Goal: Task Accomplishment & Management: Manage account settings

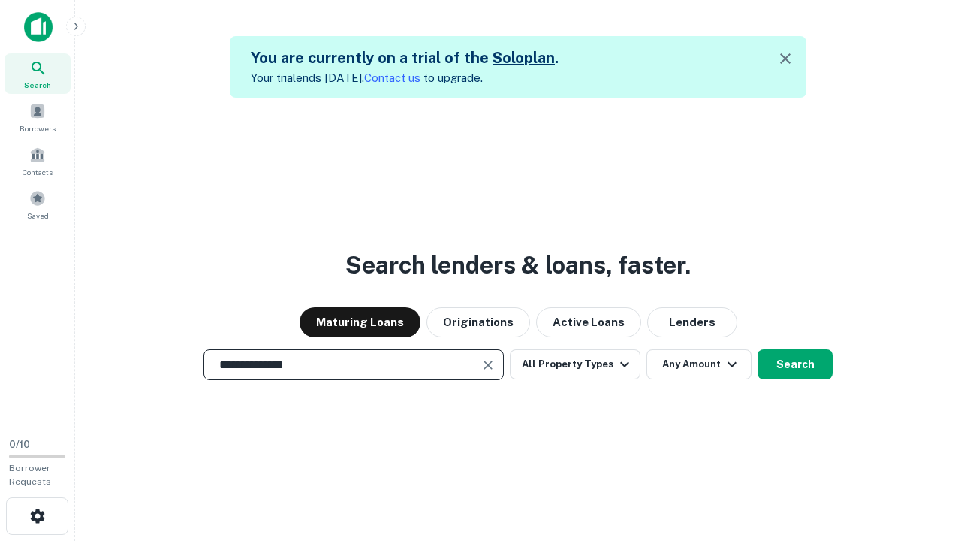
scroll to position [24, 0]
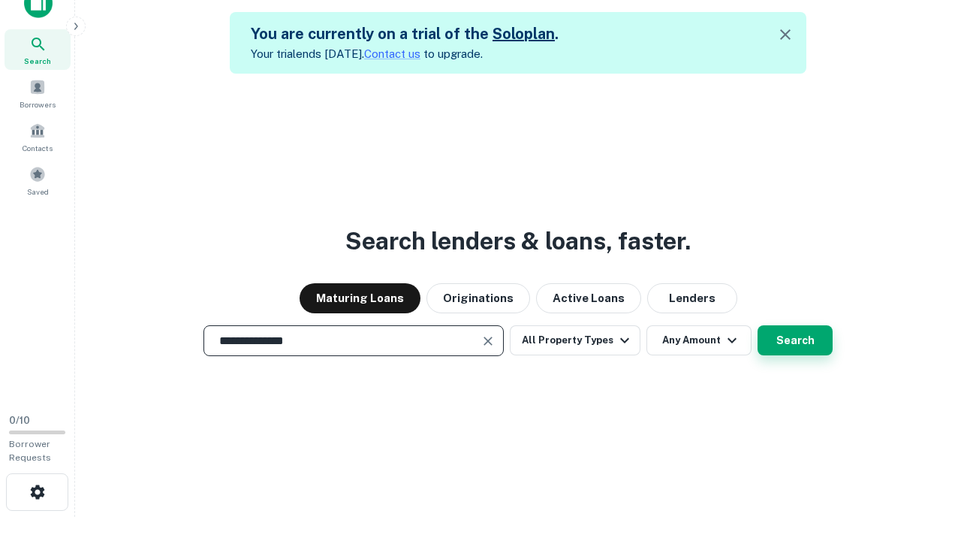
type input "**********"
click at [758, 325] on button "Search" at bounding box center [795, 340] width 75 height 30
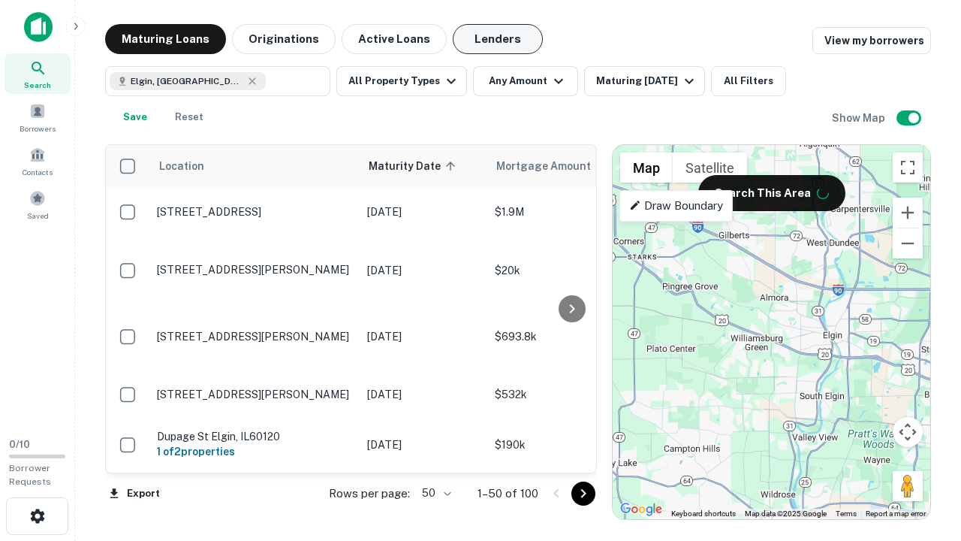
click at [498, 39] on button "Lenders" at bounding box center [498, 39] width 90 height 30
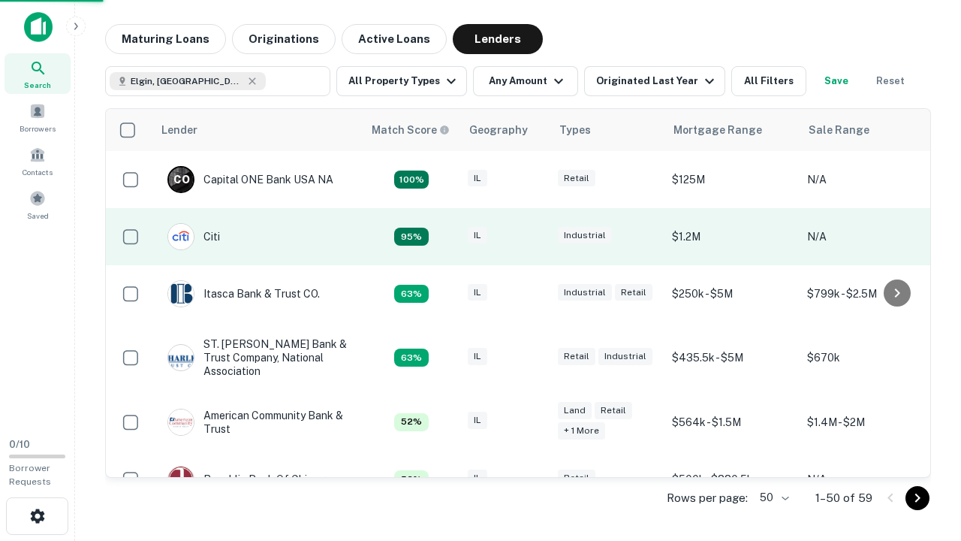
click at [533, 237] on div "IL" at bounding box center [505, 237] width 75 height 20
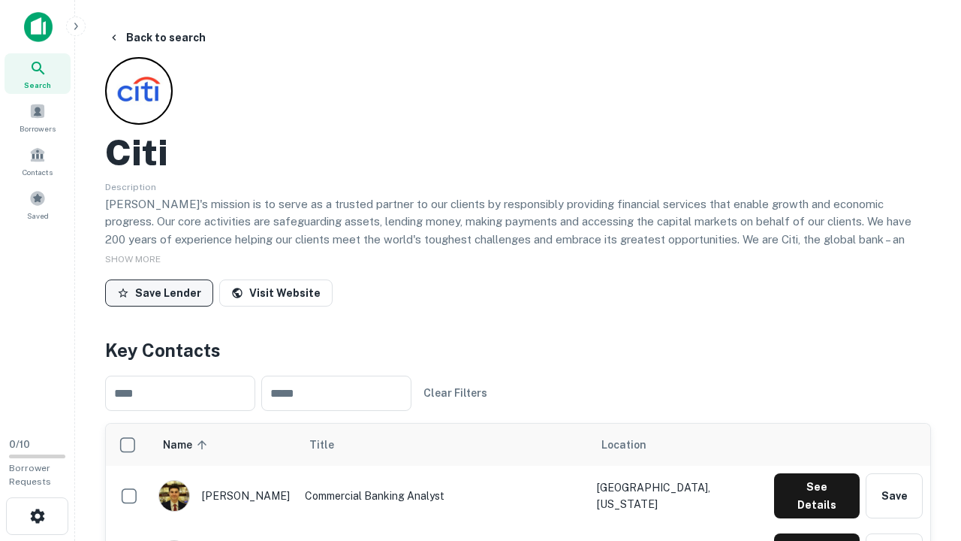
click at [159, 292] on button "Save Lender" at bounding box center [159, 292] width 108 height 27
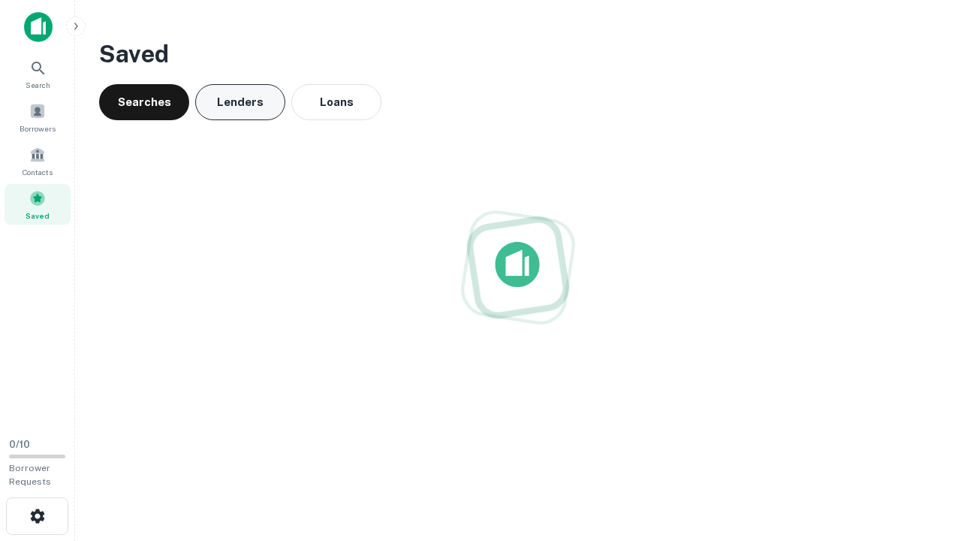
click at [240, 102] on button "Lenders" at bounding box center [240, 102] width 90 height 36
